Goal: Task Accomplishment & Management: Complete application form

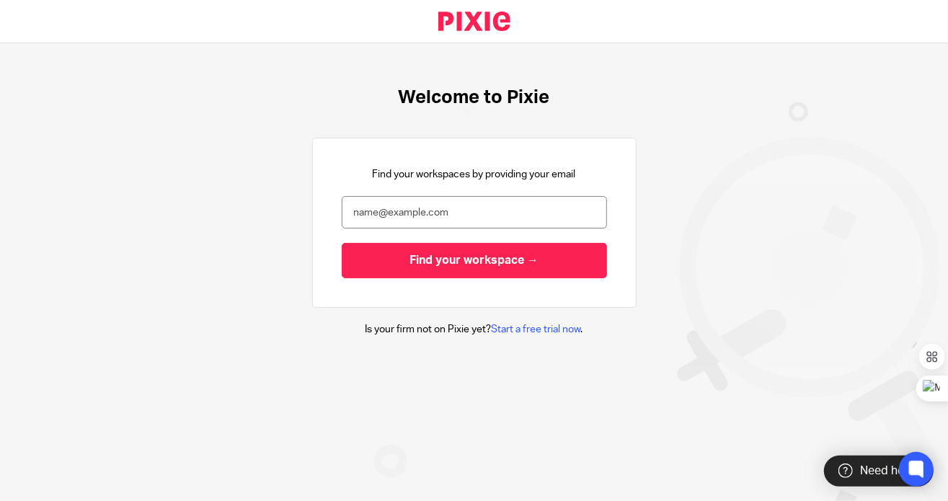
click at [392, 212] on input "email" at bounding box center [474, 212] width 265 height 32
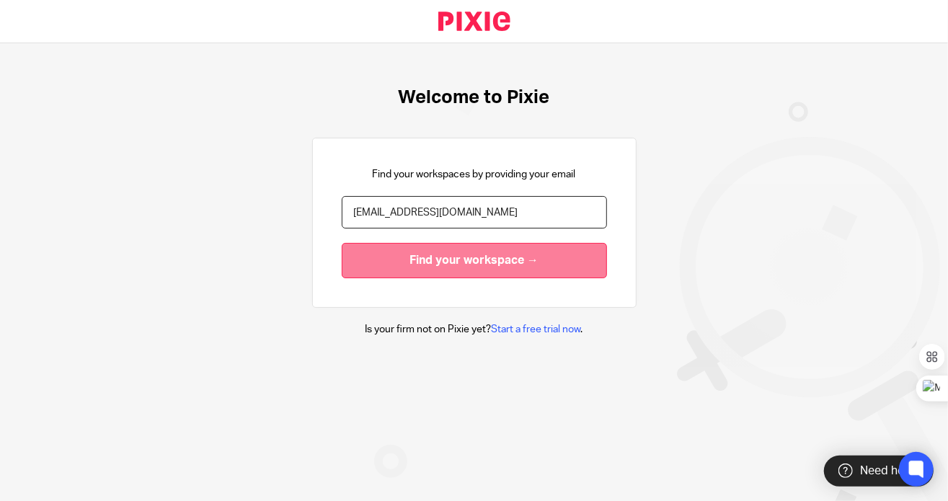
type input "lryan@plus1bookkeeping.com"
click at [485, 268] on input "Find your workspace →" at bounding box center [474, 260] width 265 height 35
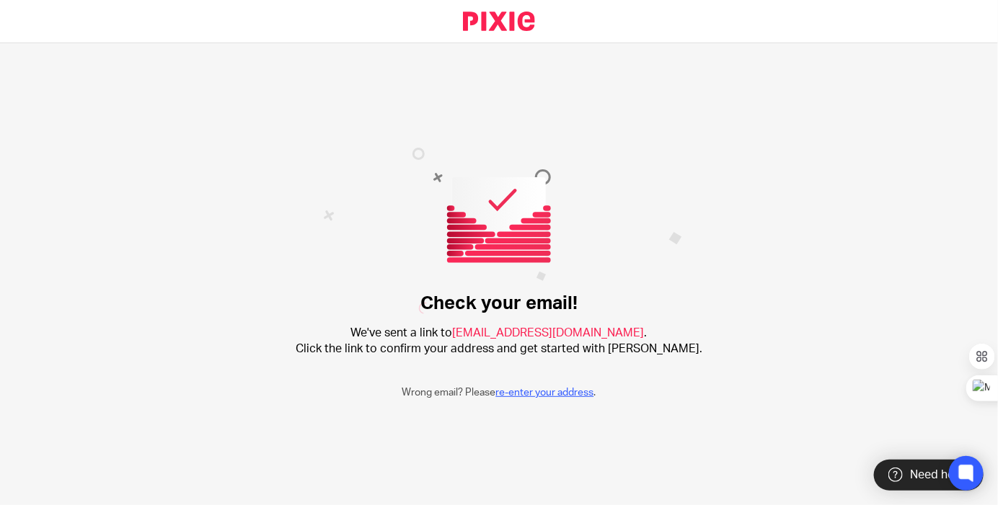
click at [541, 392] on link "re-enter your address" at bounding box center [545, 393] width 98 height 10
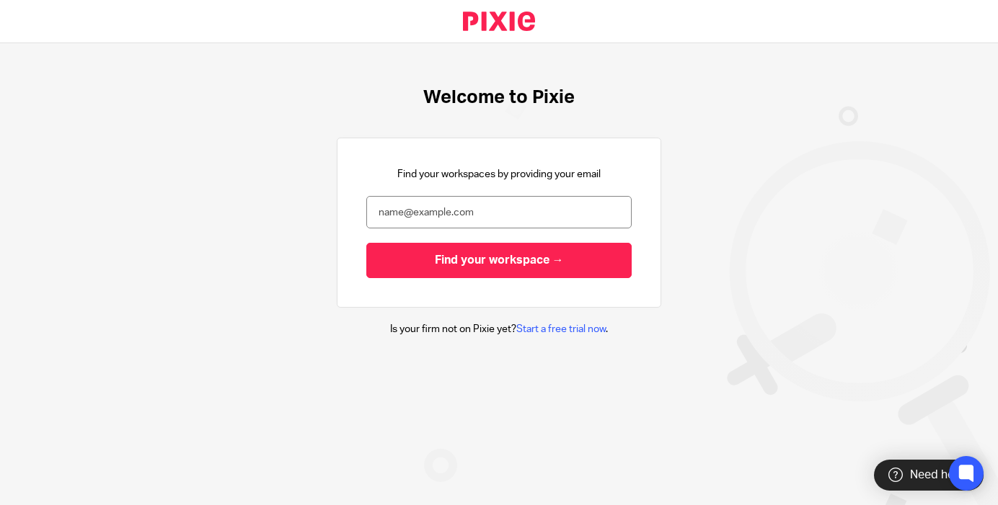
click at [448, 205] on input "email" at bounding box center [498, 212] width 265 height 32
